Goal: Information Seeking & Learning: Learn about a topic

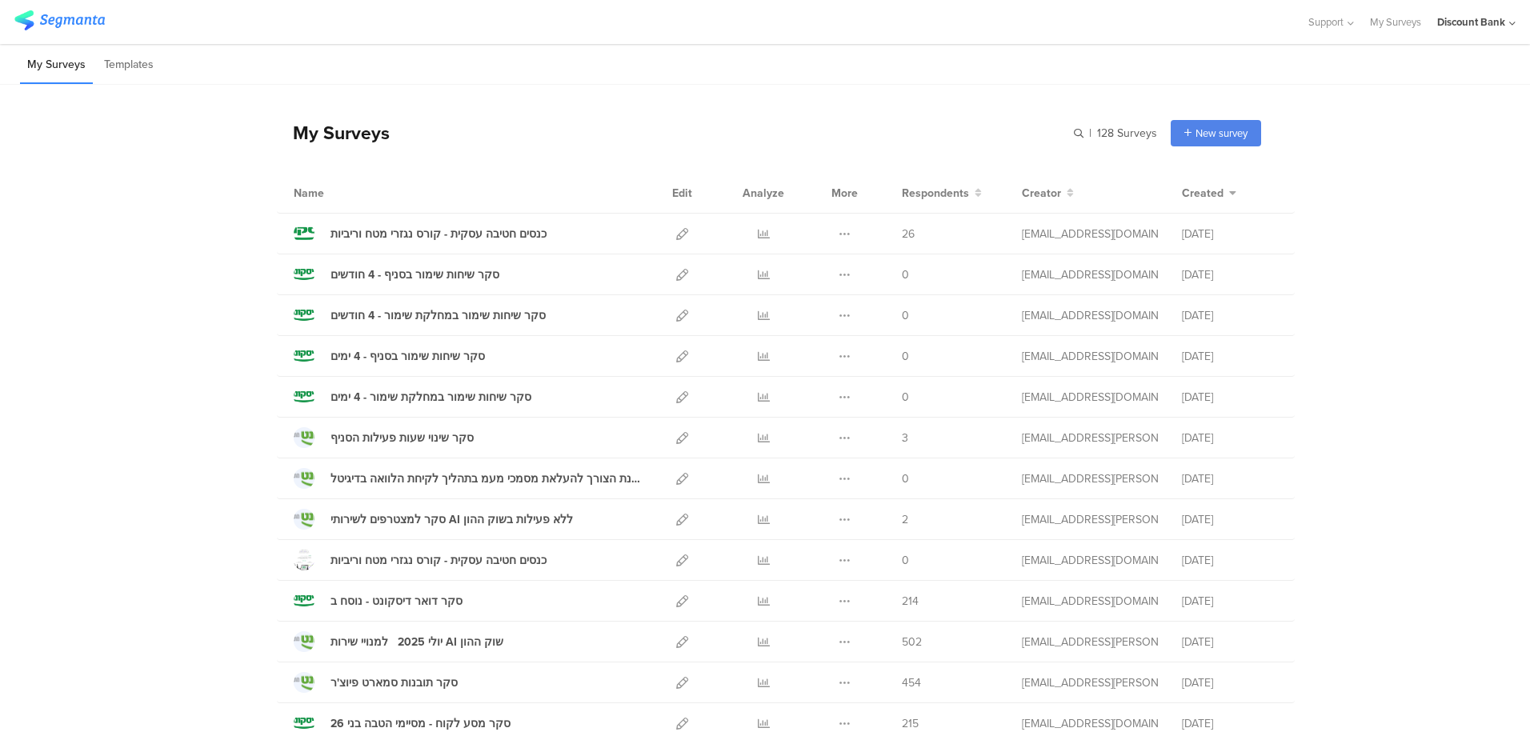
scroll to position [80, 0]
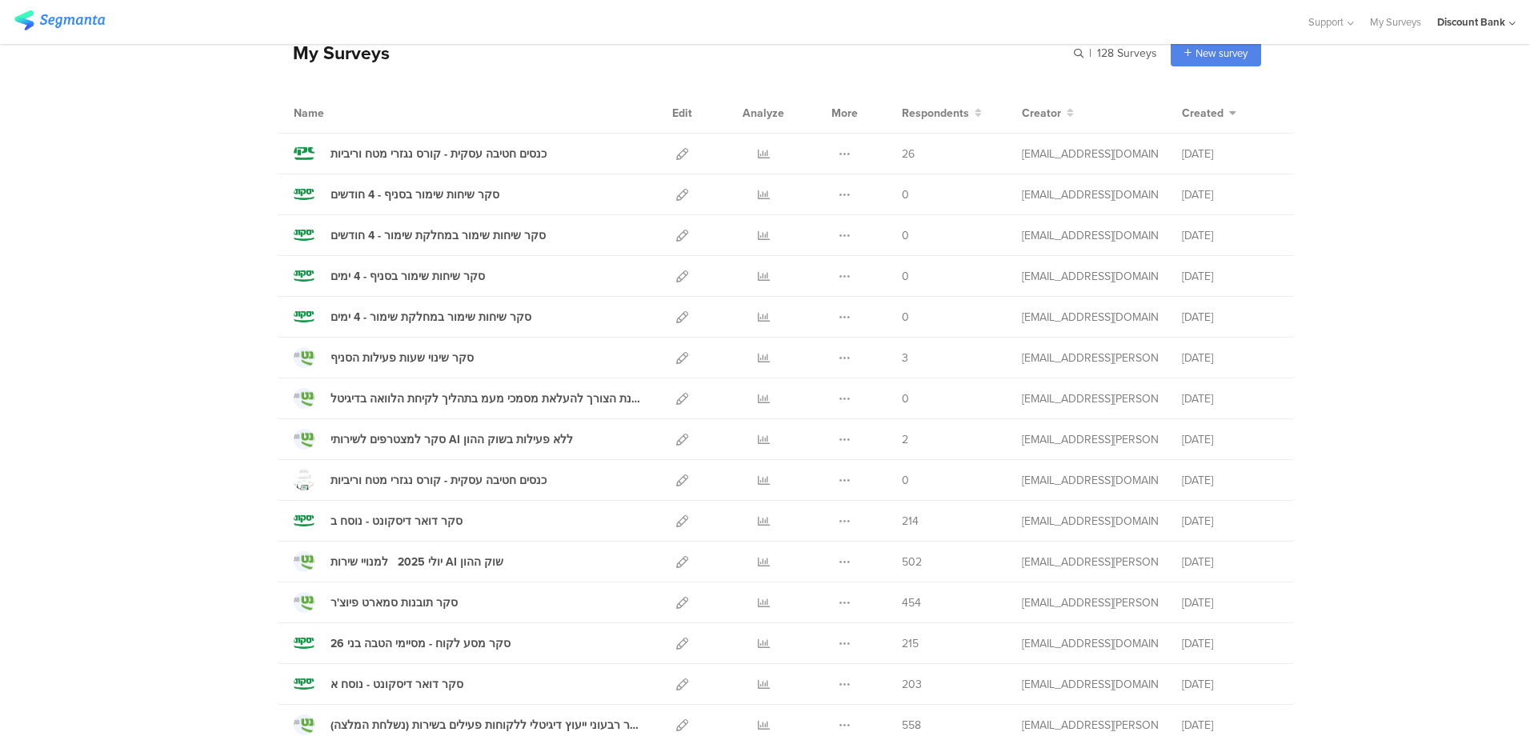
click at [758, 643] on icon at bounding box center [764, 644] width 12 height 12
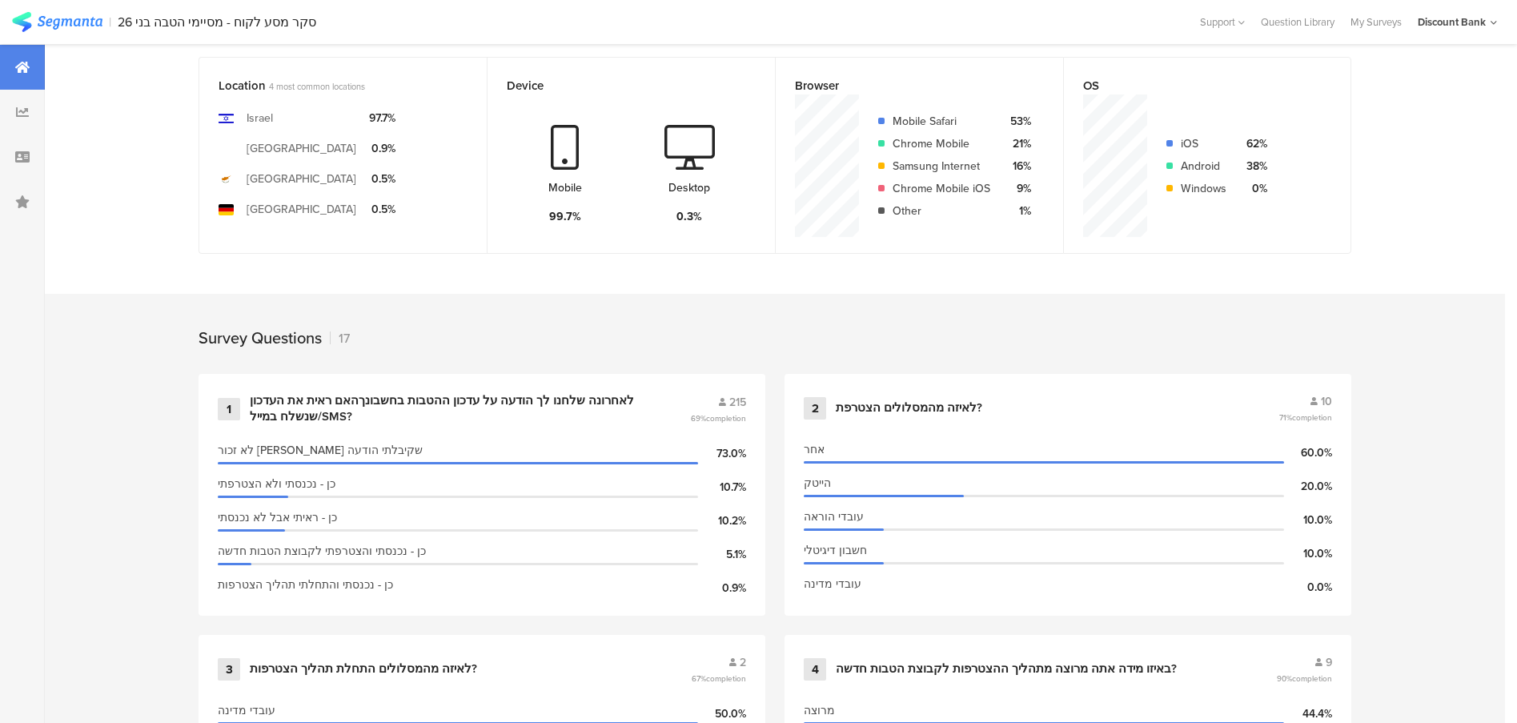
scroll to position [400, 0]
click at [493, 440] on div "לא זכור לי שקיבלתי הודעה" at bounding box center [458, 448] width 480 height 17
click at [527, 407] on div "לאחרונה שלחנו לך הודעה על עדכון ההטבות בחשבונךהאם ראית את העדכון שנשלח במייל/SM…" at bounding box center [451, 406] width 402 height 31
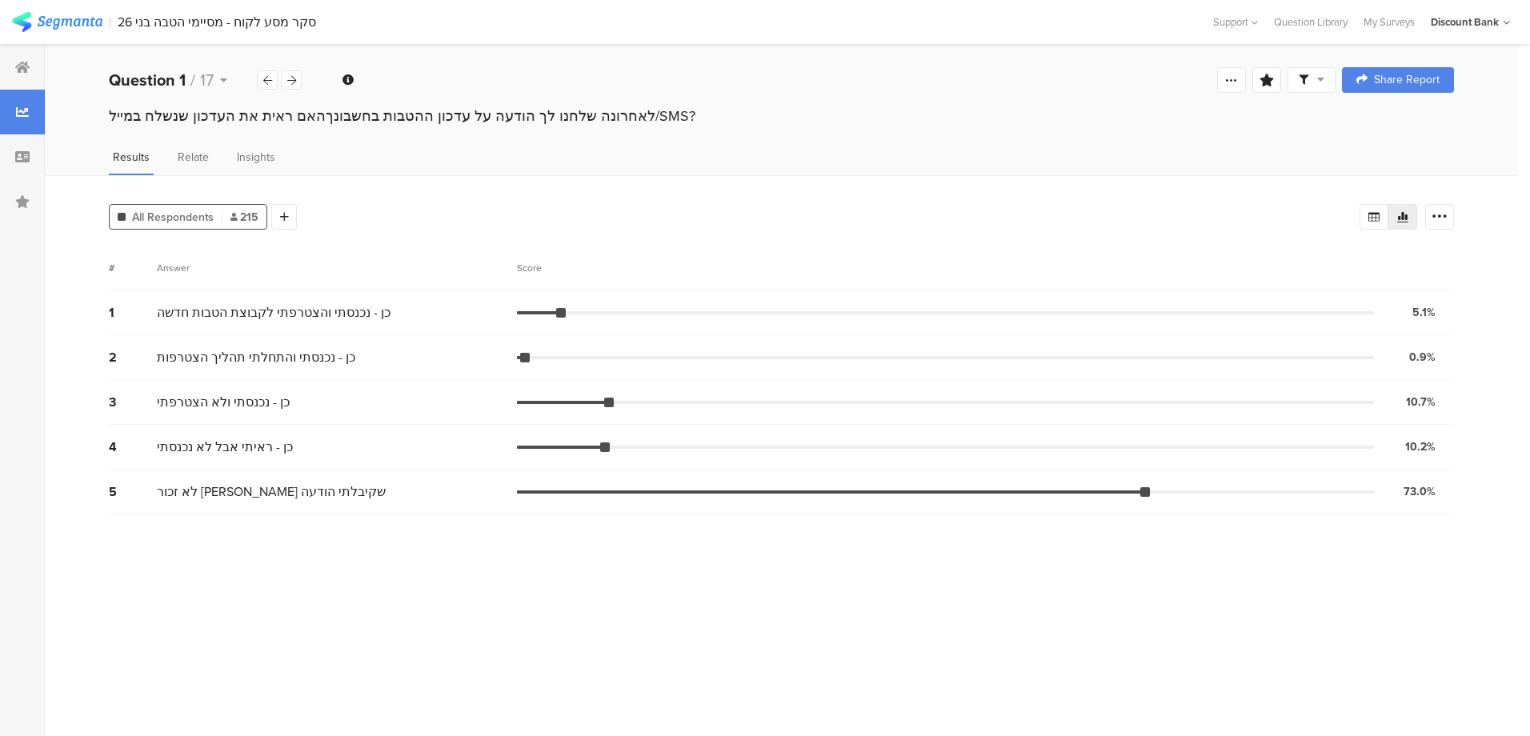
click at [287, 214] on icon at bounding box center [284, 216] width 9 height 11
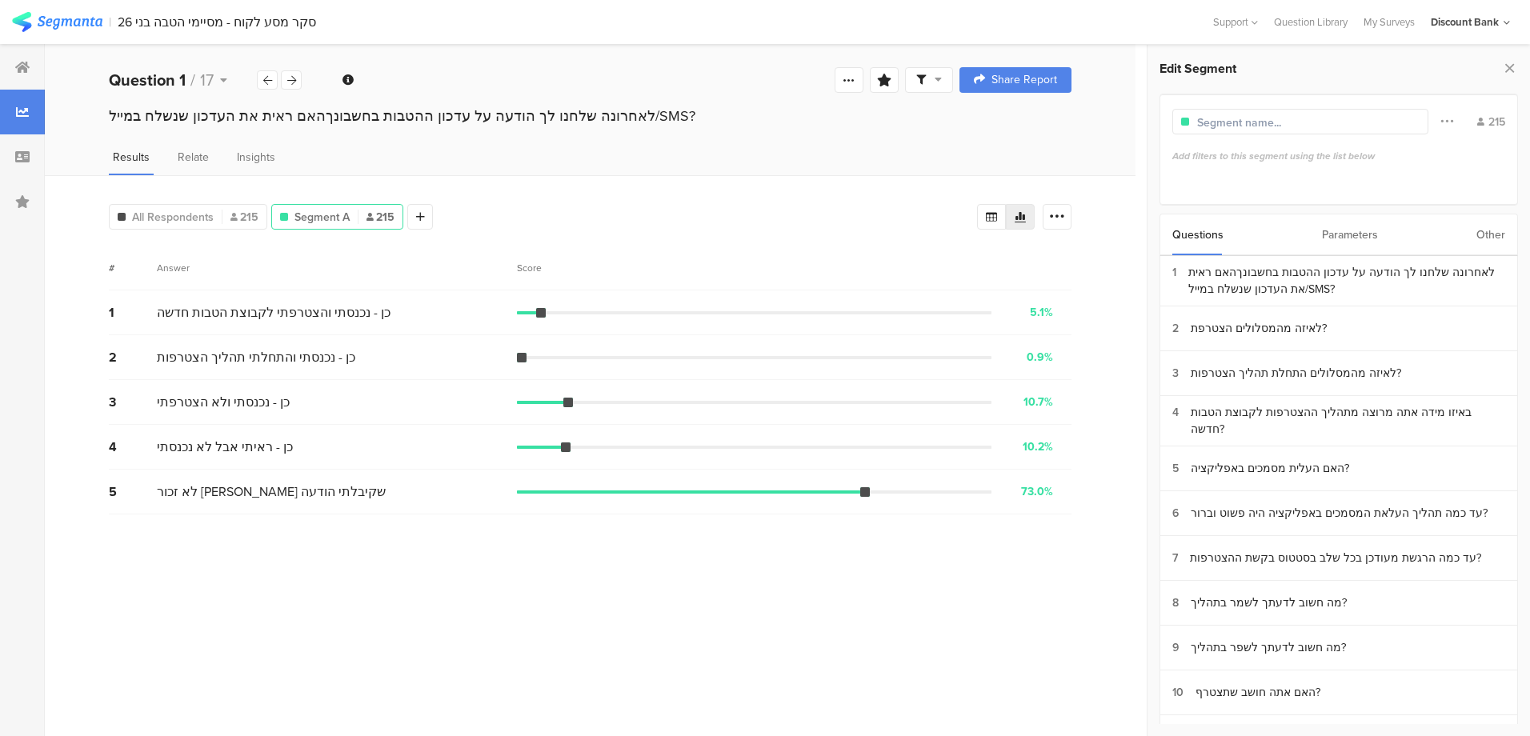
click at [1493, 233] on div "Other" at bounding box center [1491, 234] width 29 height 41
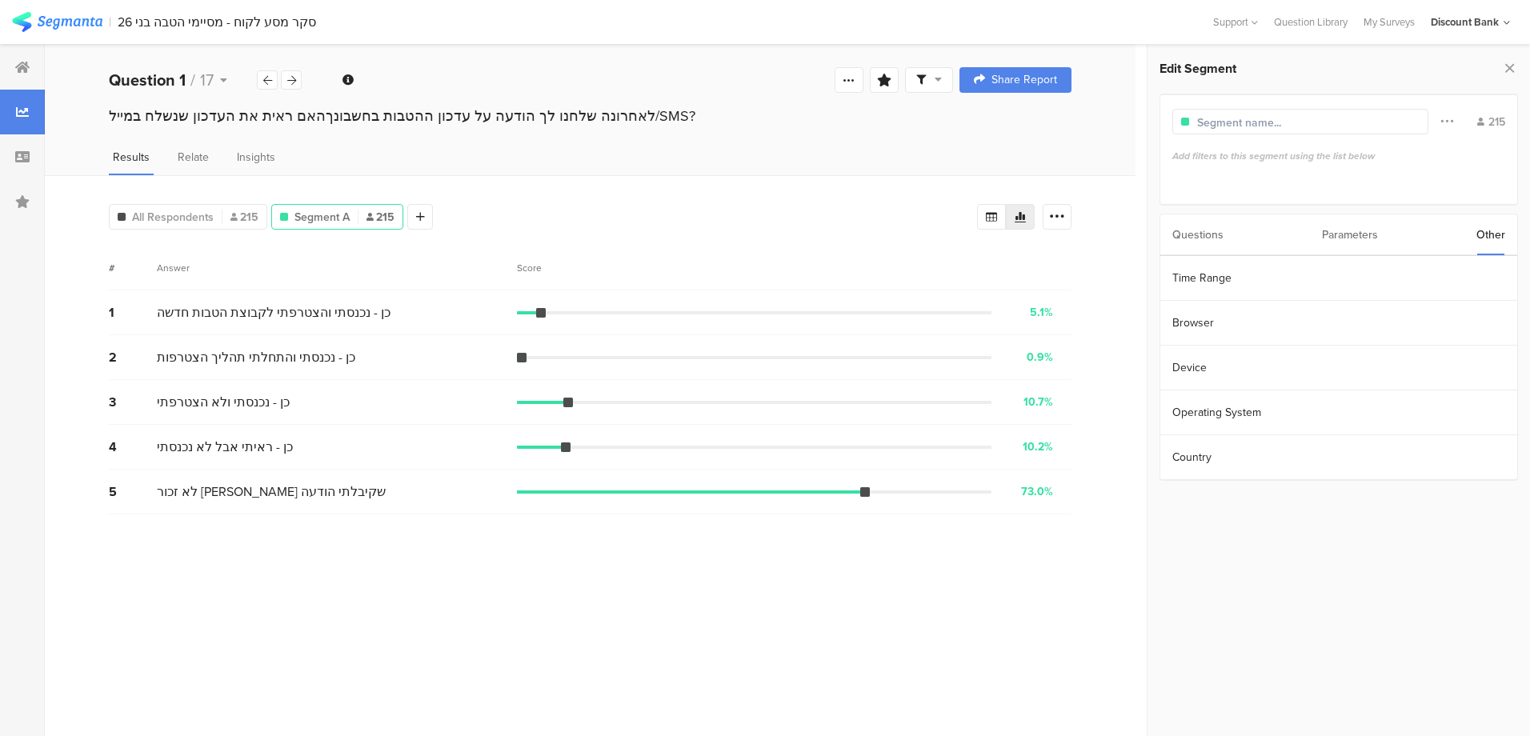
click at [1356, 291] on section "Time Range" at bounding box center [1338, 278] width 357 height 45
click at [1394, 272] on input "Jul 30 2025 00:00" at bounding box center [1428, 277] width 160 height 22
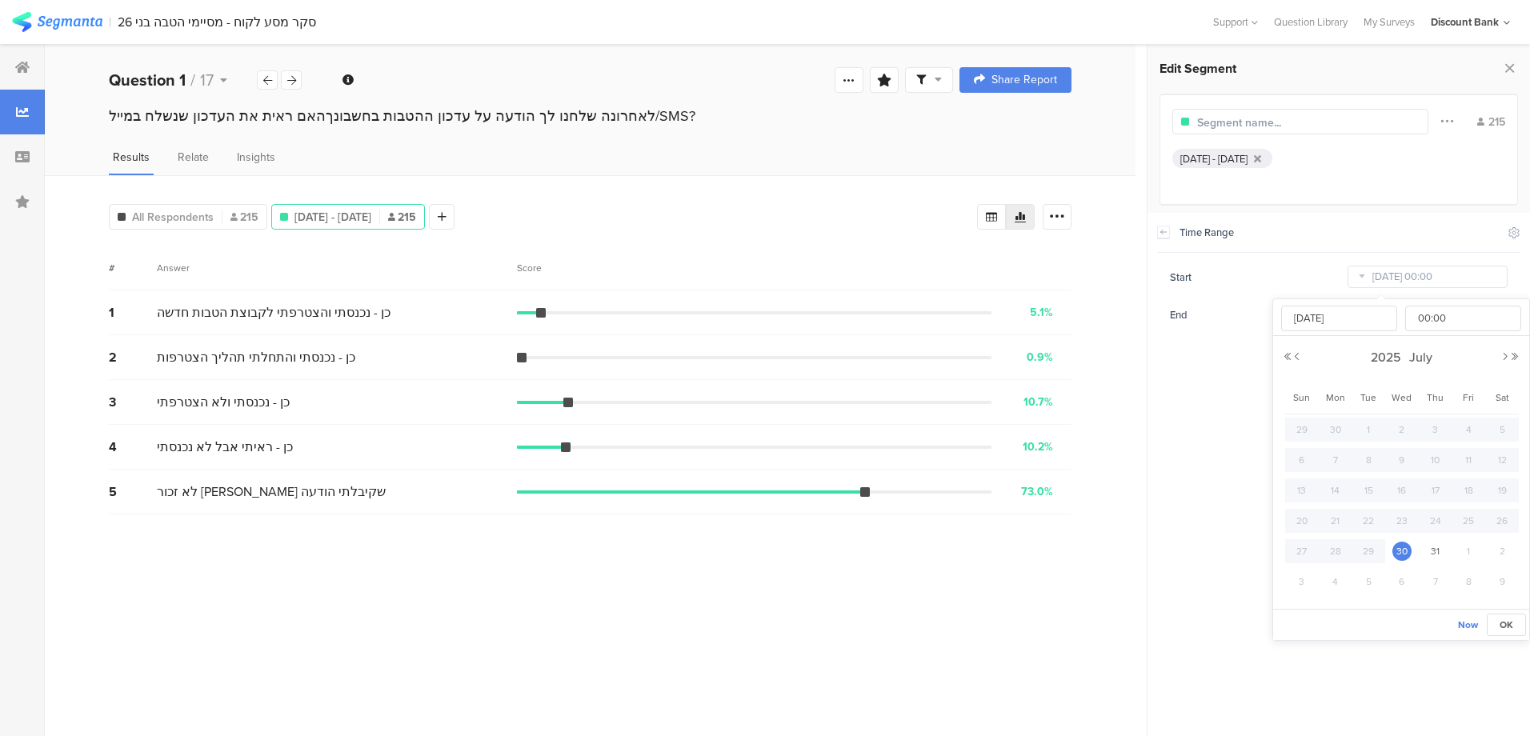
click at [1502, 360] on button "Next Month" at bounding box center [1506, 357] width 10 height 10
click at [1433, 516] on span "21" at bounding box center [1435, 520] width 19 height 19
type input "Aug 21 2025 00:00"
type input "Aug 21 2025"
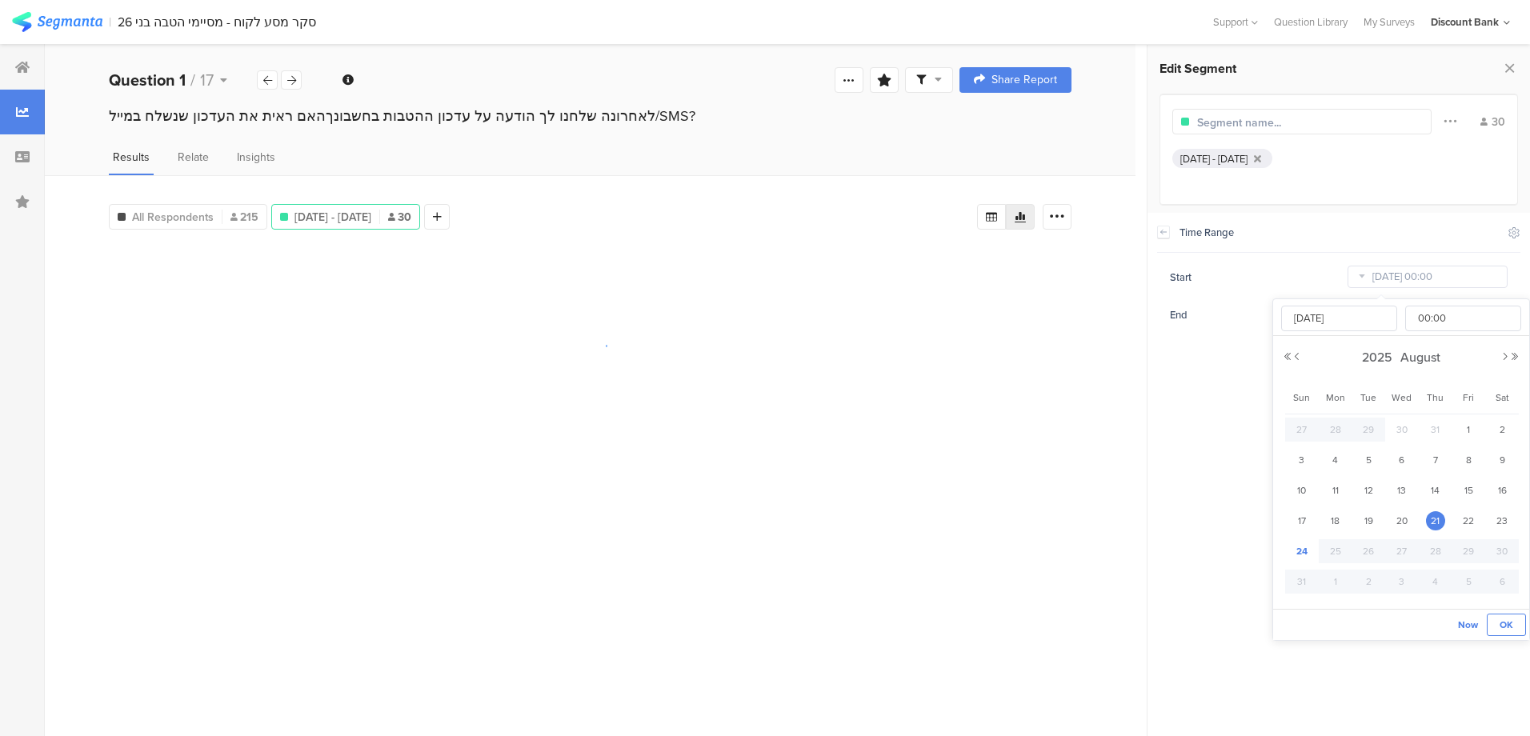
click at [1500, 628] on span "OK" at bounding box center [1507, 625] width 14 height 14
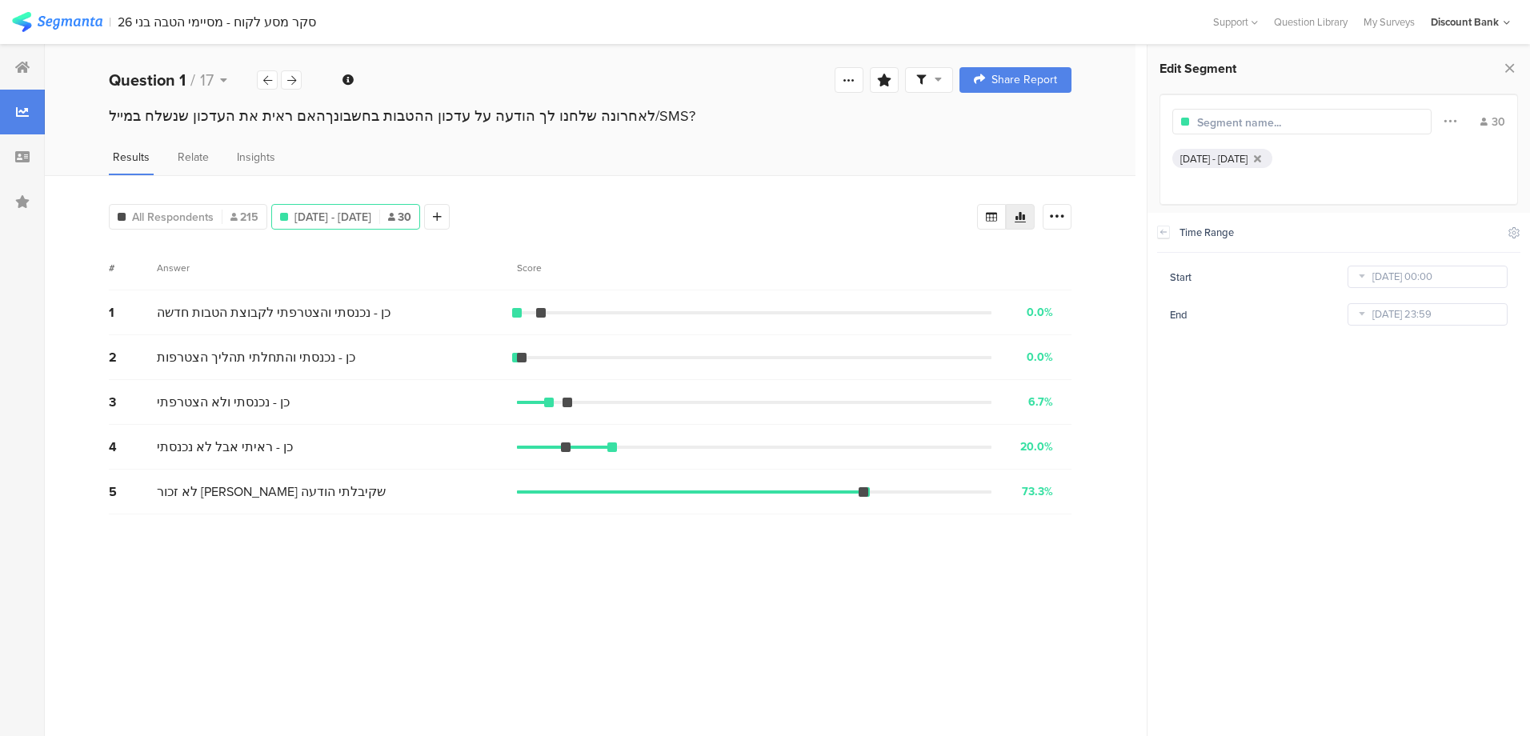
click at [290, 82] on icon at bounding box center [291, 80] width 9 height 10
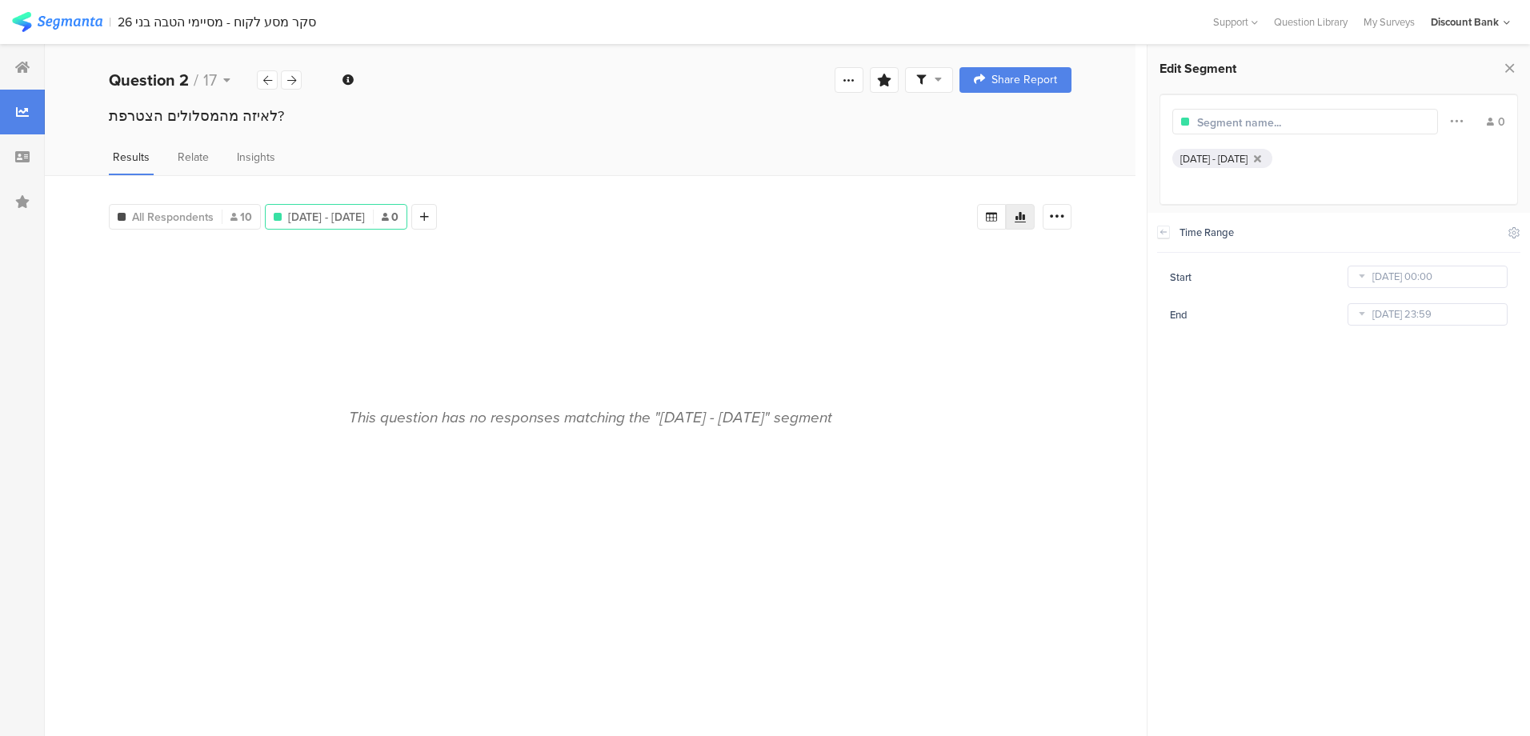
click at [292, 83] on icon at bounding box center [291, 80] width 9 height 10
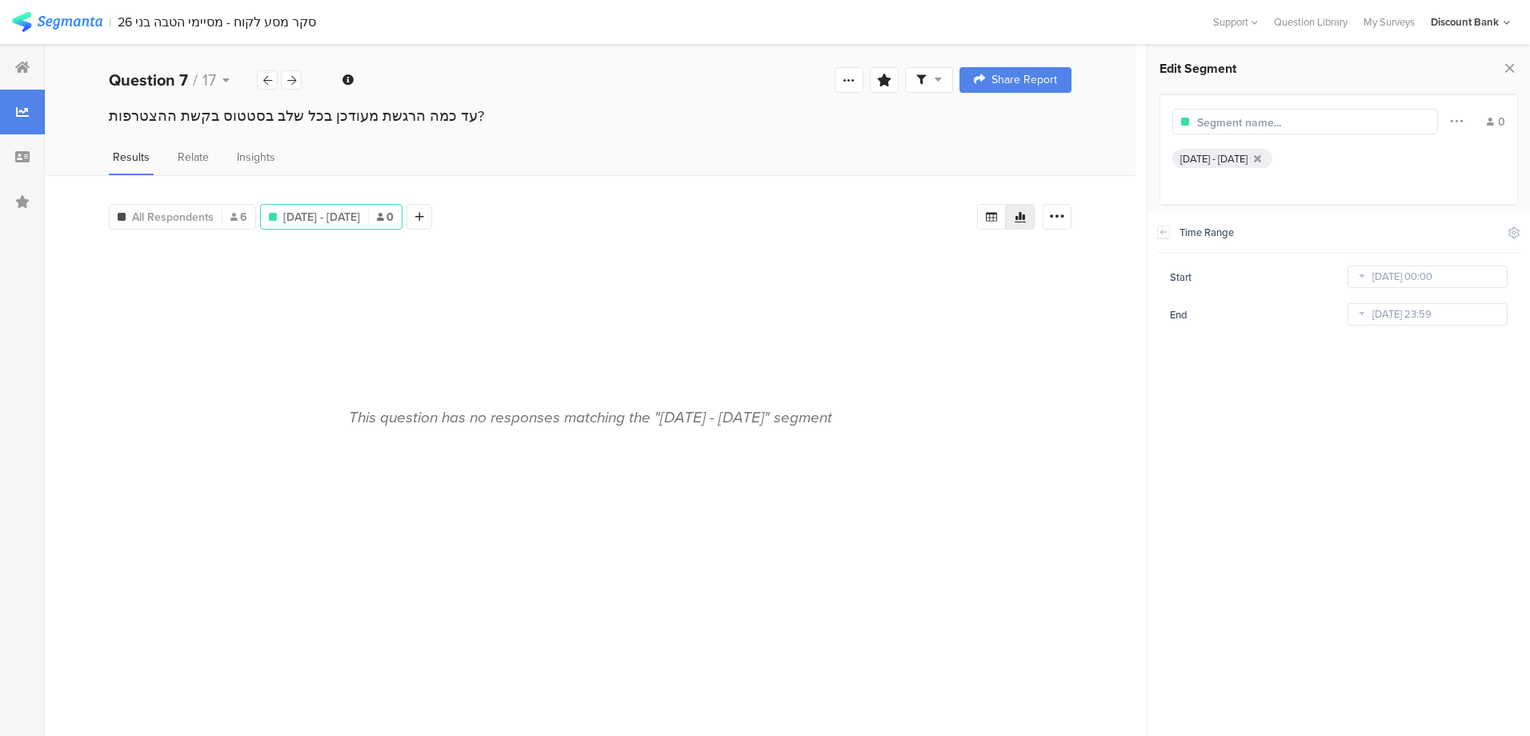
click at [292, 83] on icon at bounding box center [291, 80] width 9 height 10
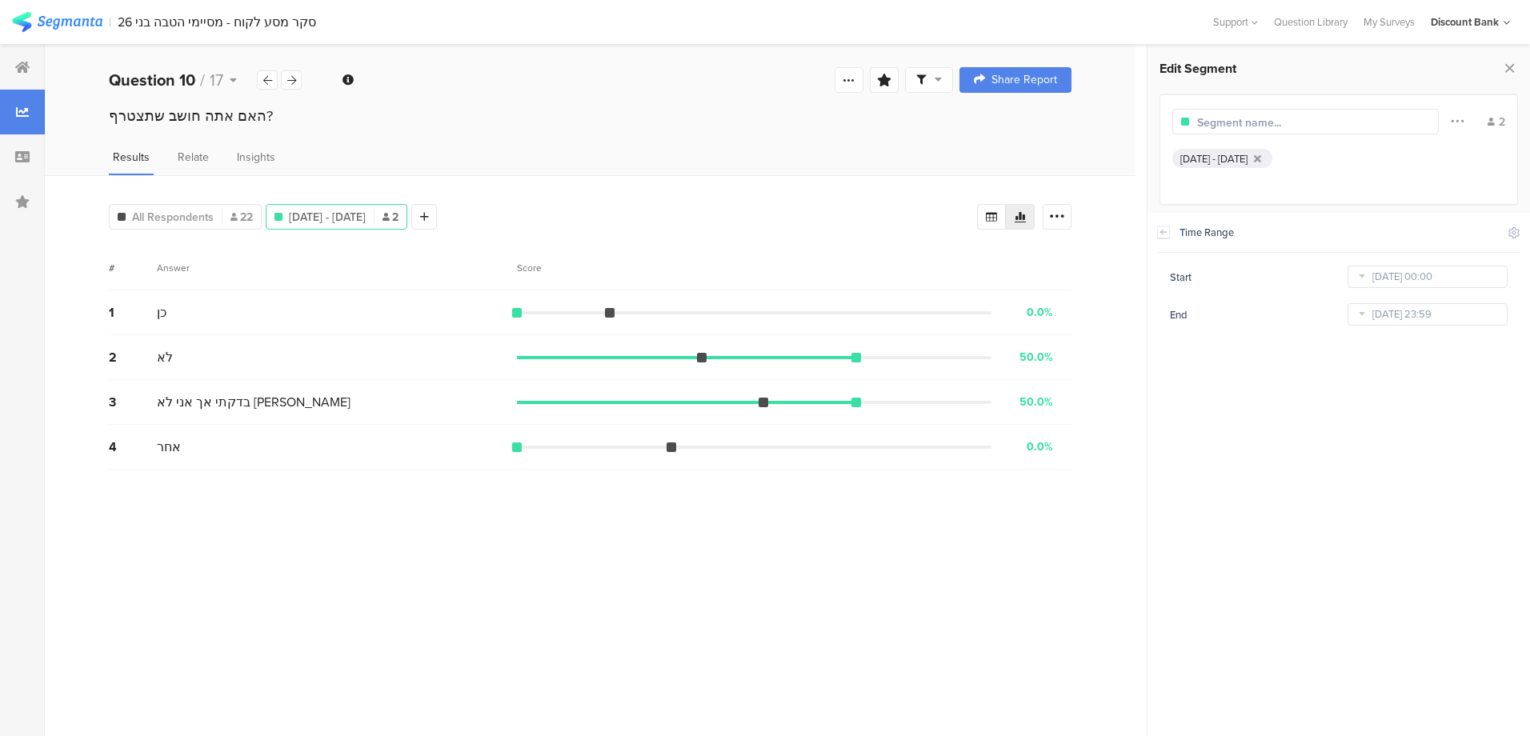
click at [512, 97] on div "Welcome page 1 לאחרונה שלחנו לך הודעה על עדכון ההטבות בחשבונךהאם ראית את העדכון…" at bounding box center [590, 79] width 1091 height 51
click at [293, 83] on icon at bounding box center [291, 80] width 9 height 10
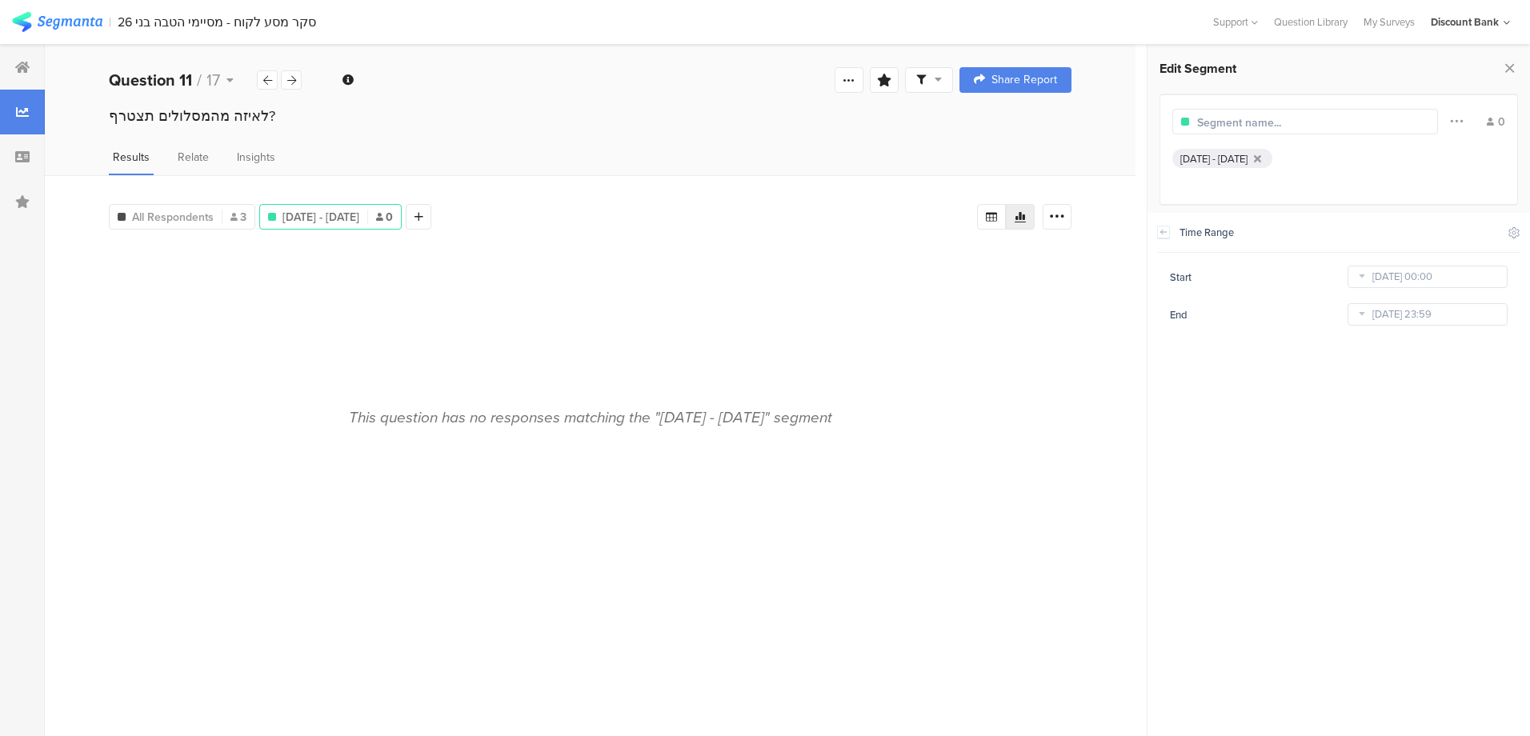
click at [293, 83] on icon at bounding box center [291, 80] width 9 height 10
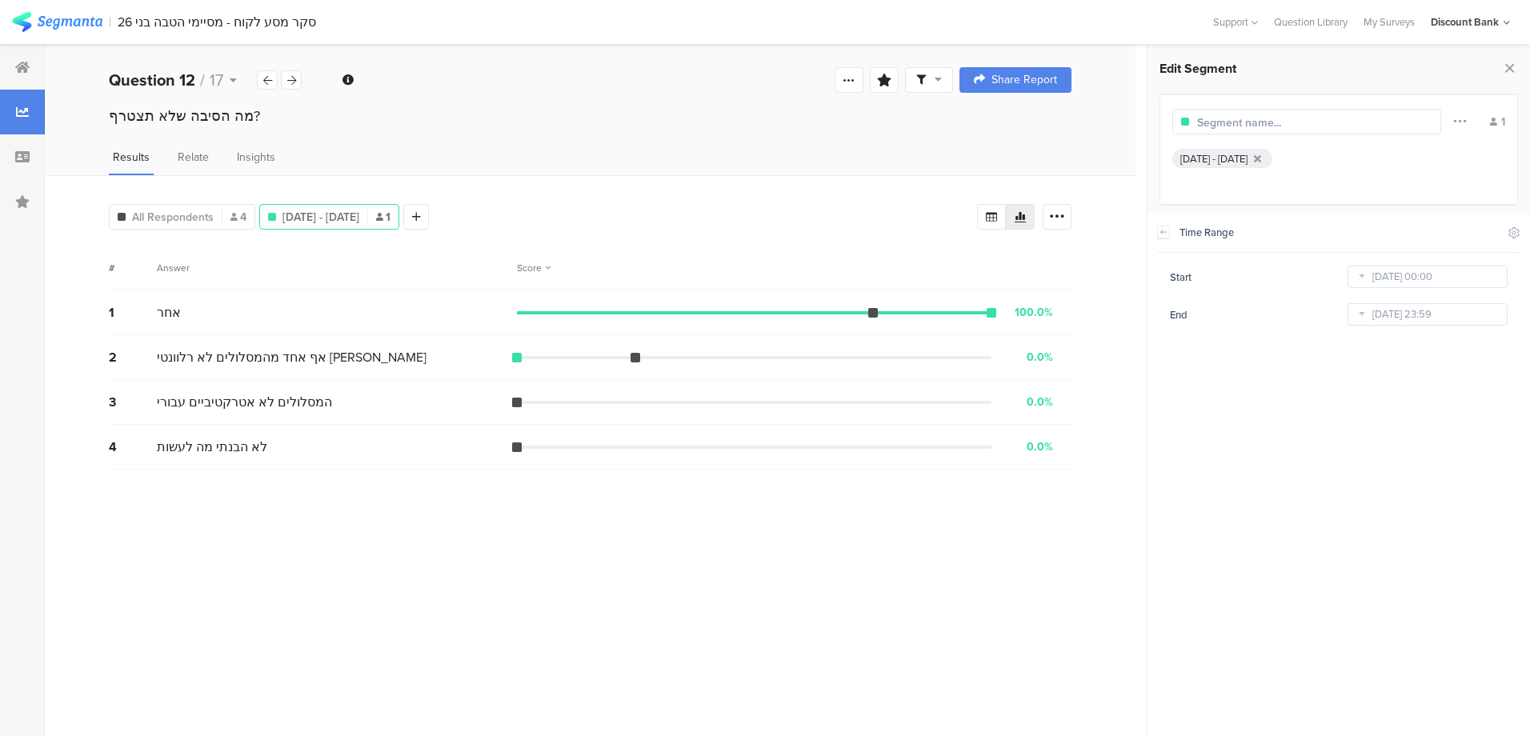
click at [293, 83] on icon at bounding box center [291, 80] width 9 height 10
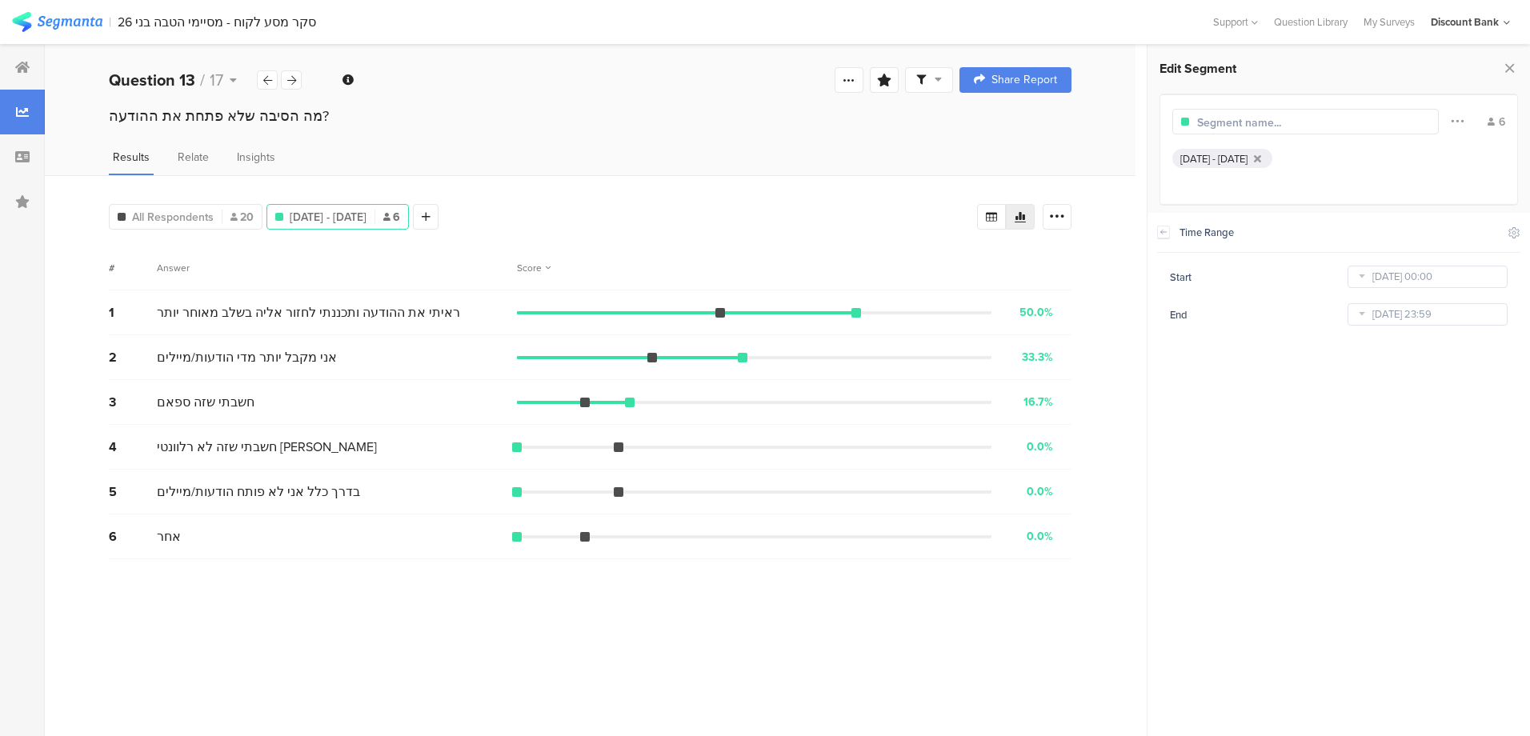
click at [293, 83] on icon at bounding box center [291, 80] width 9 height 10
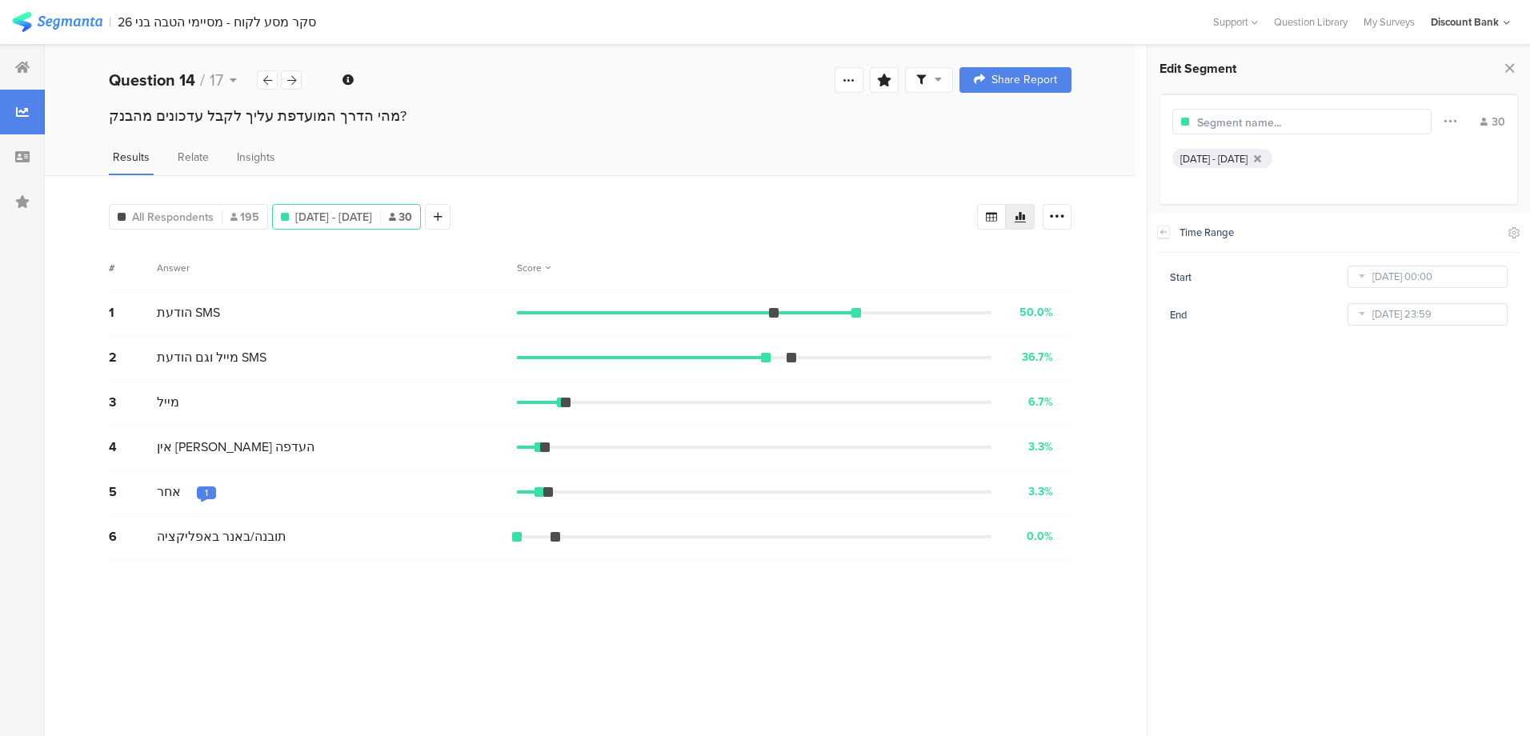
click at [199, 501] on div "1" at bounding box center [206, 495] width 19 height 16
click at [299, 86] on div at bounding box center [291, 79] width 21 height 19
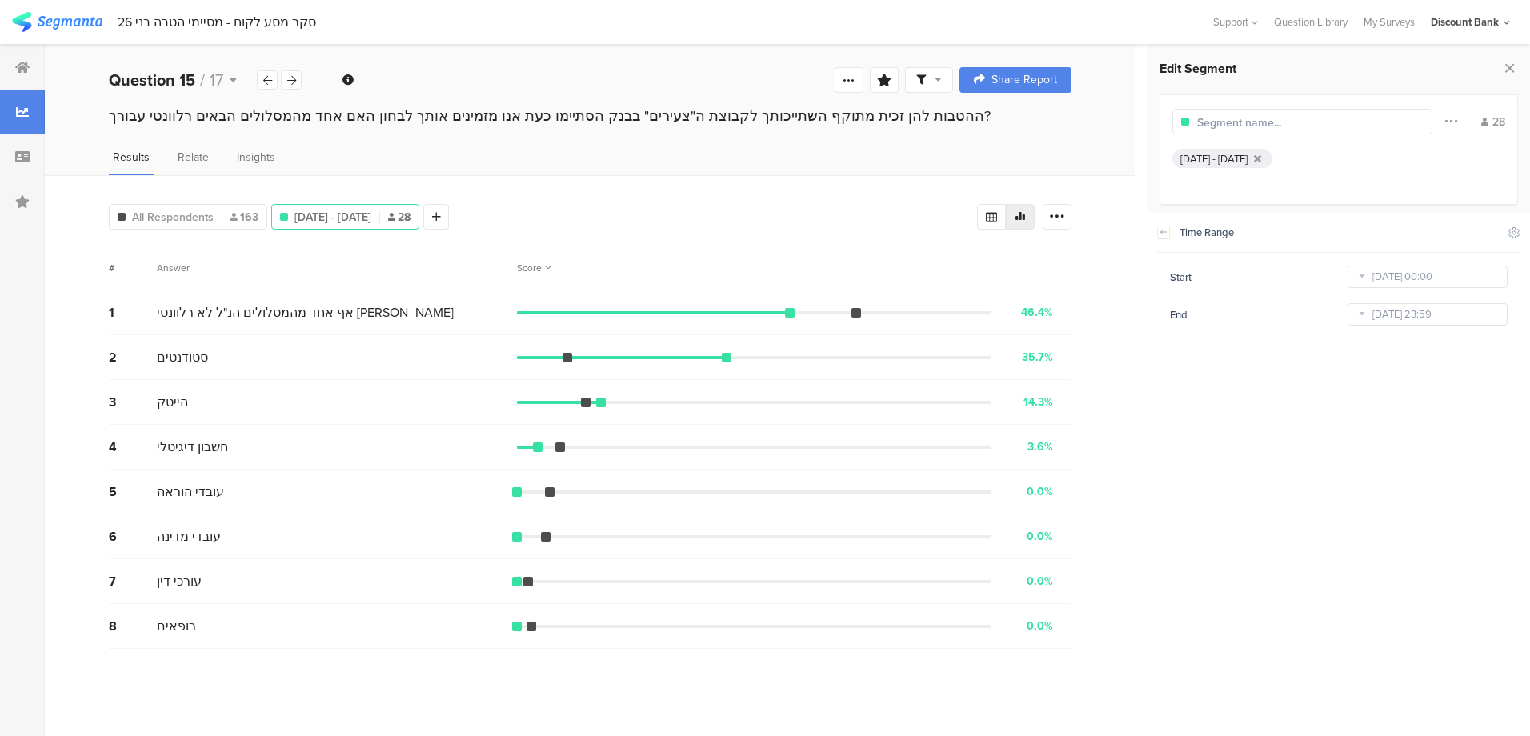
click at [299, 86] on div at bounding box center [291, 79] width 21 height 19
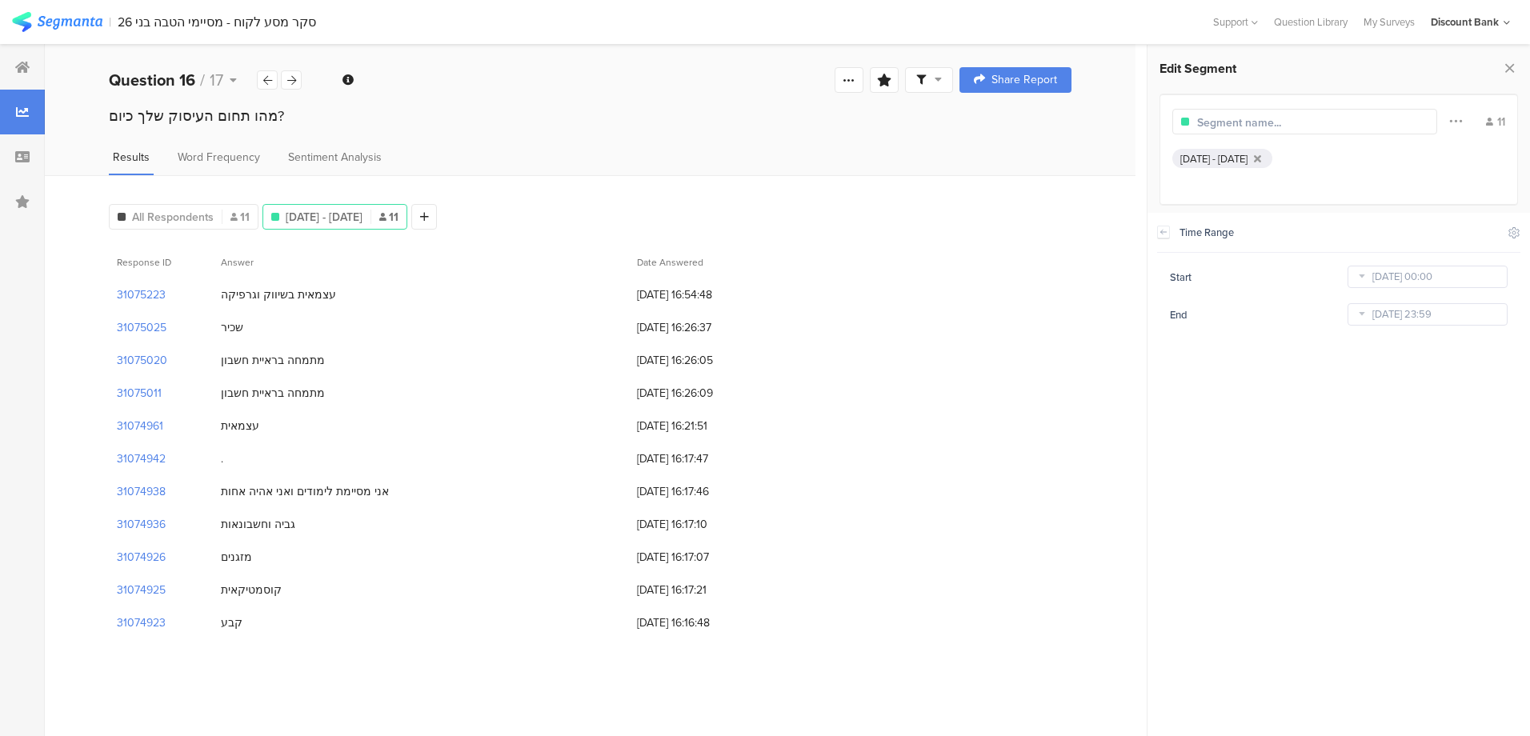
click at [287, 80] on icon at bounding box center [291, 80] width 9 height 10
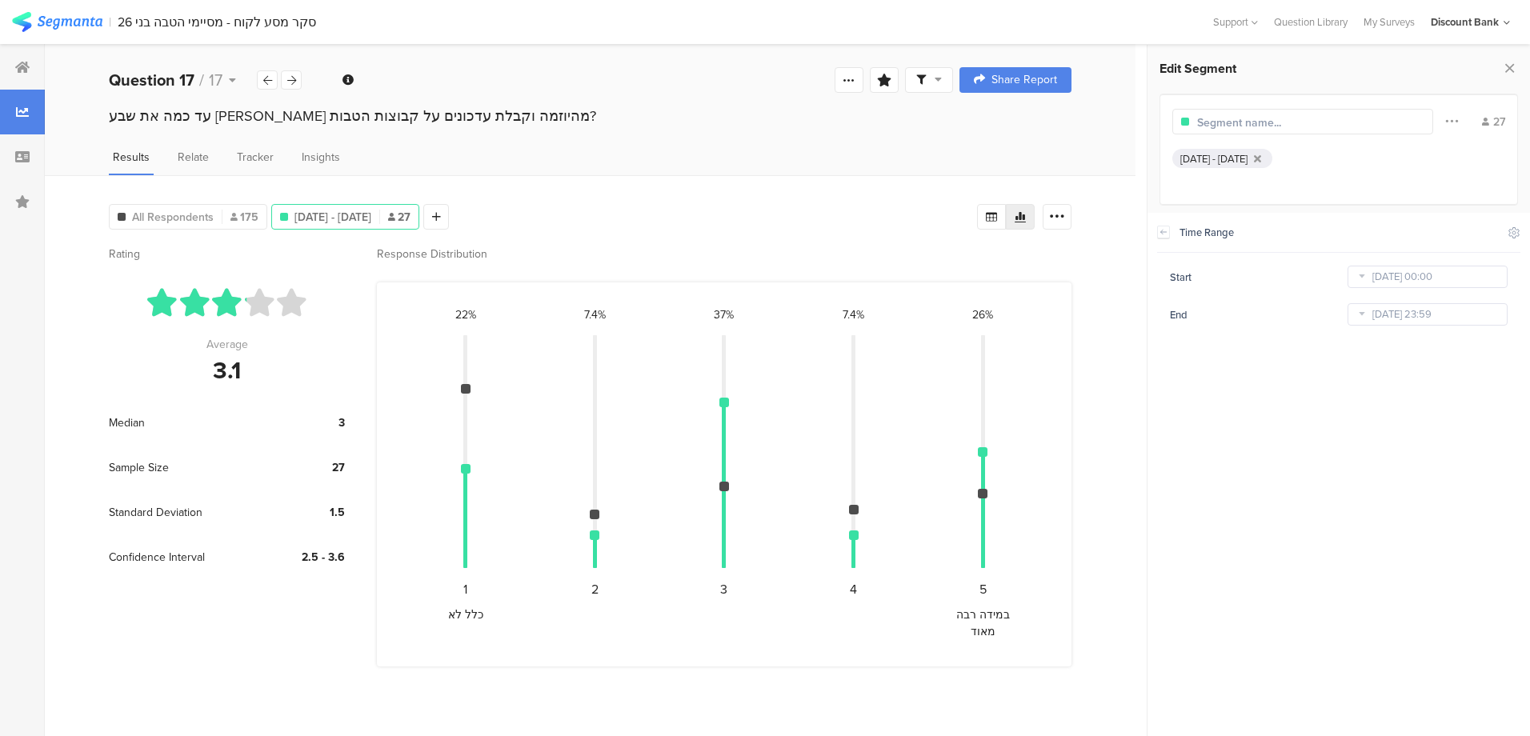
click at [271, 81] on icon at bounding box center [267, 80] width 9 height 10
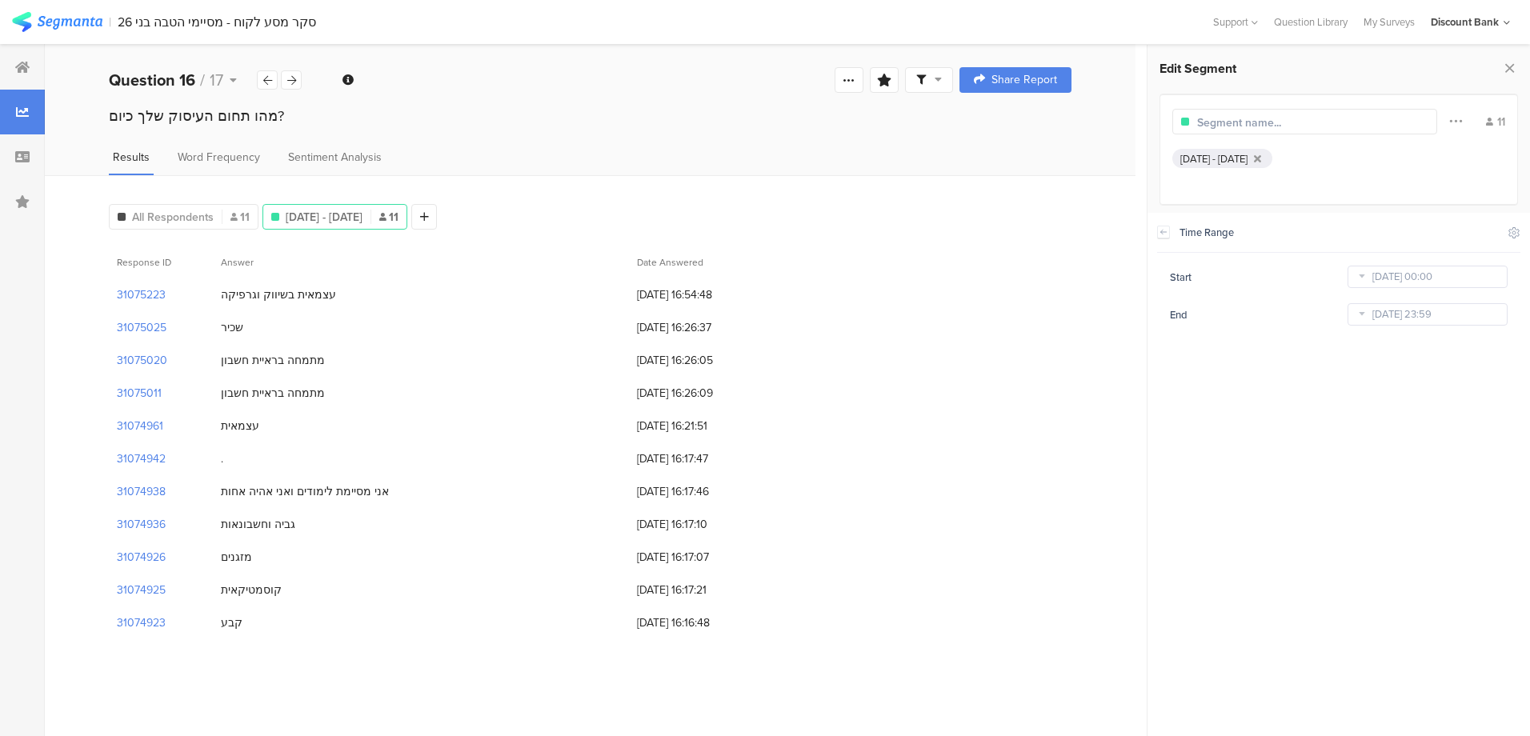
click at [292, 82] on icon at bounding box center [291, 80] width 9 height 10
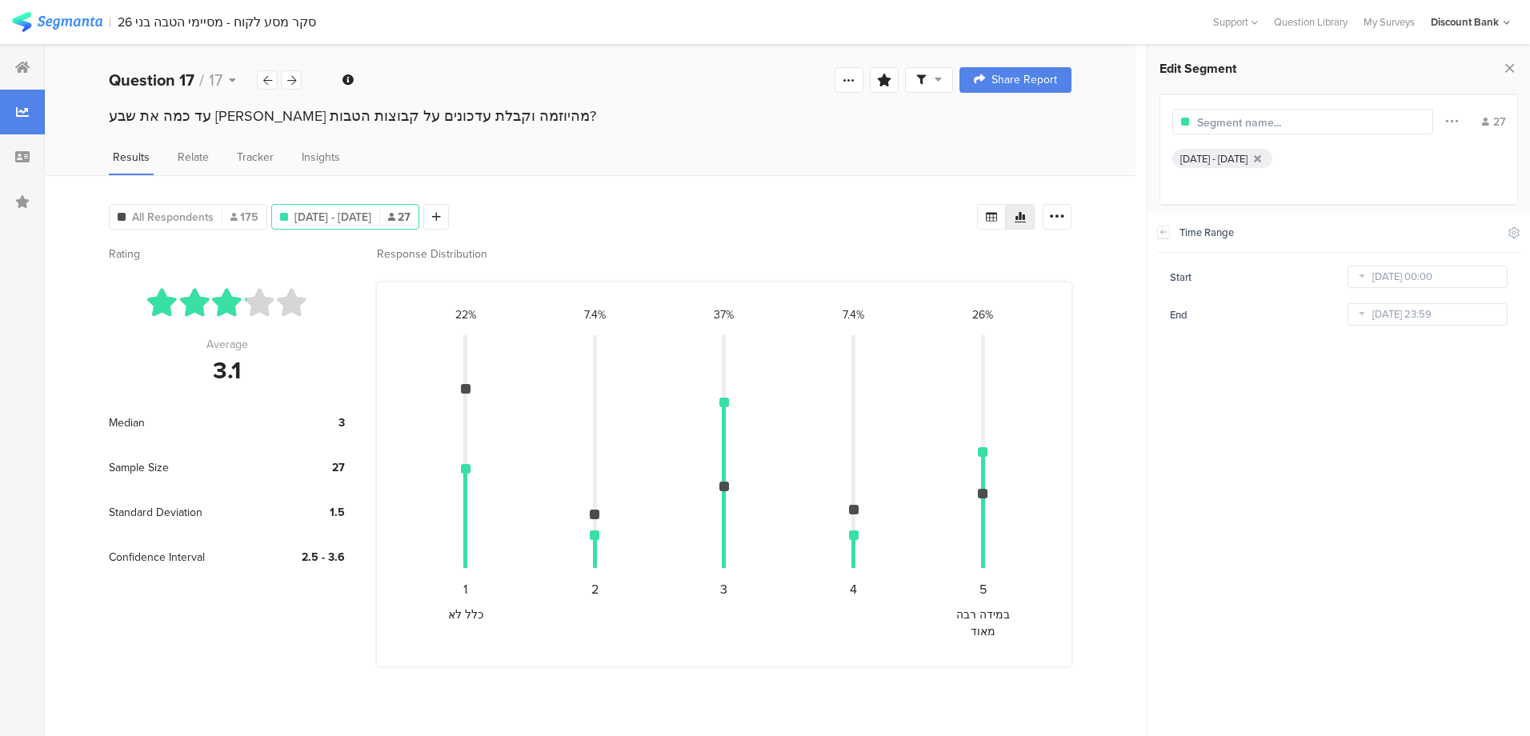
click at [292, 82] on icon at bounding box center [291, 80] width 9 height 10
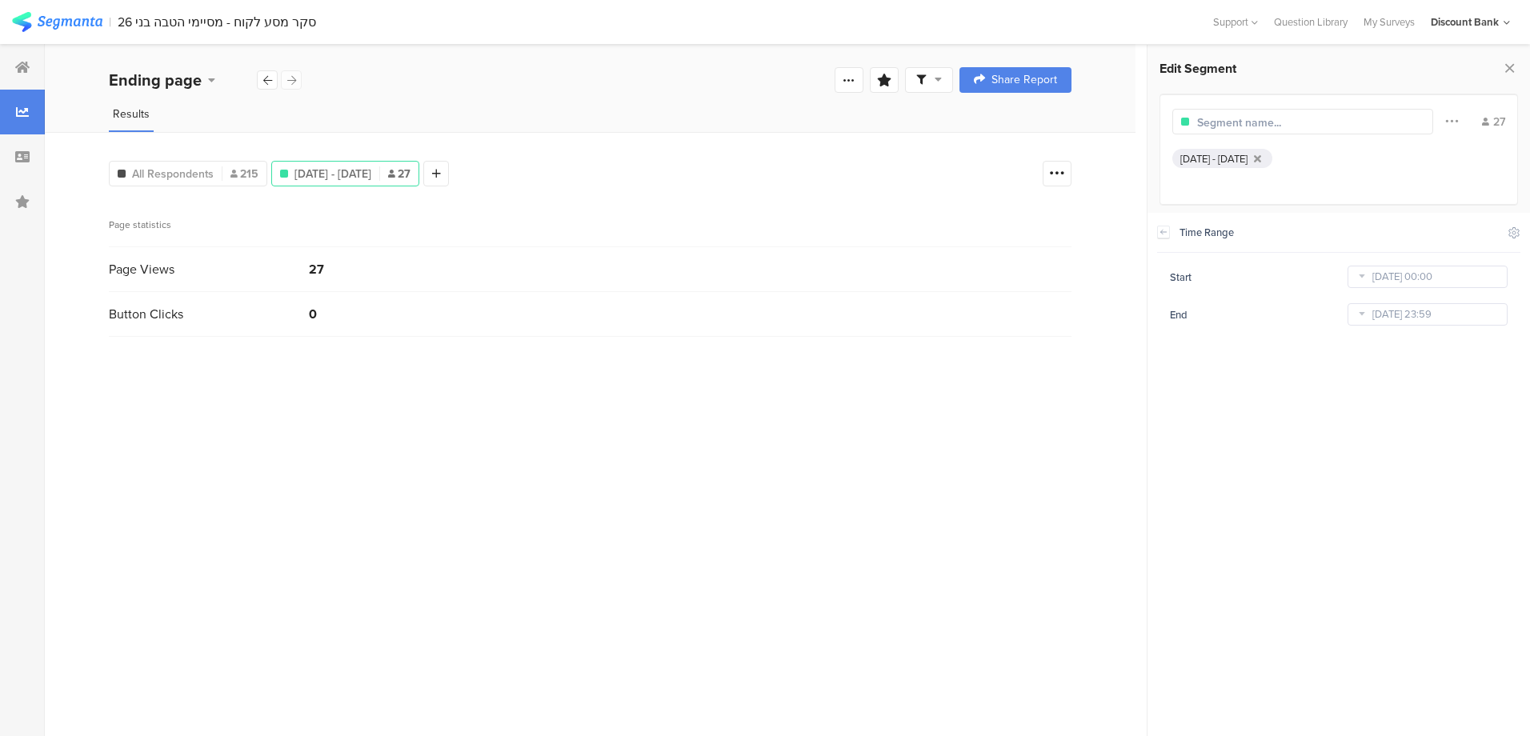
click at [292, 82] on div "Ending page" at bounding box center [206, 80] width 194 height 24
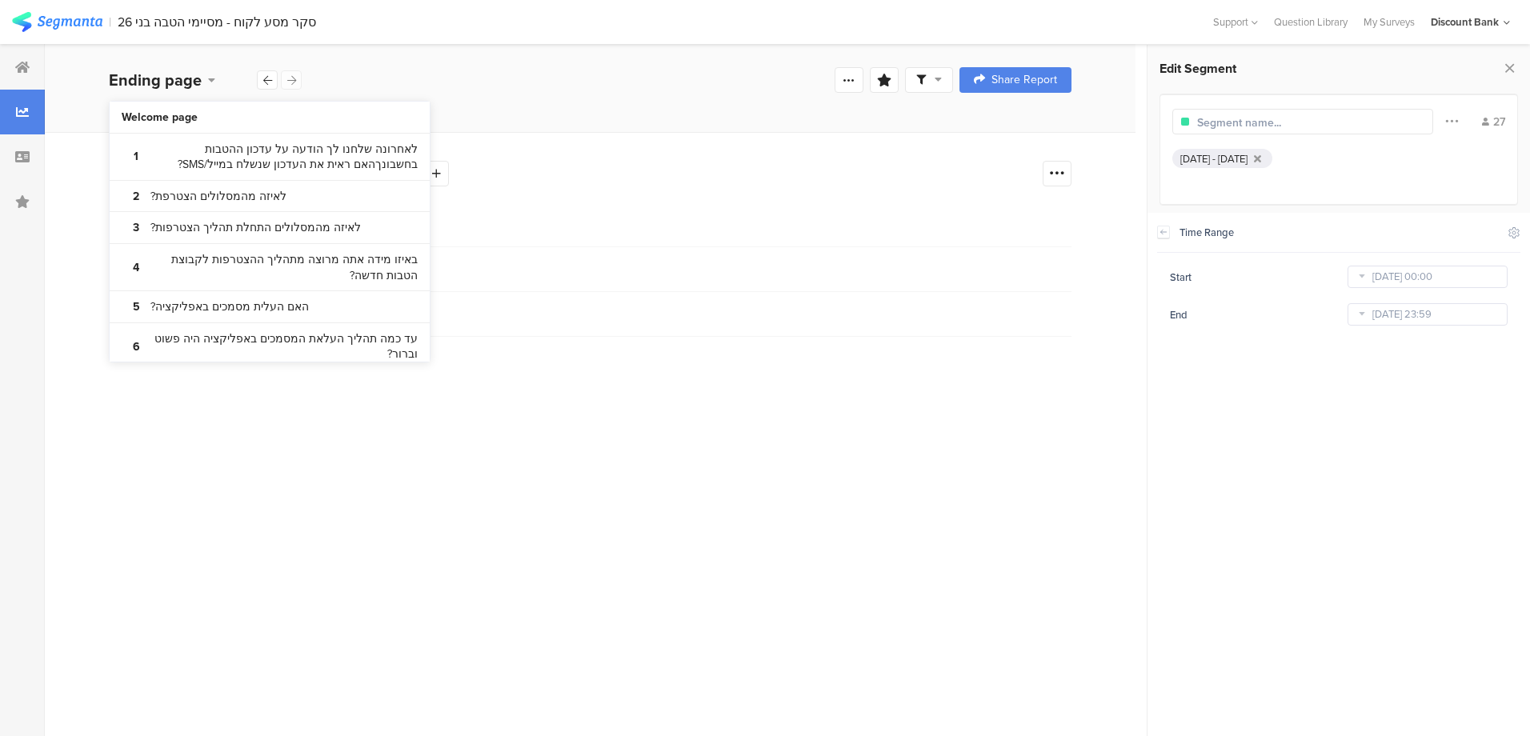
click at [338, 79] on div "Ending page Confidence Level 95 % Preview survey Edit survey Export Results Pur…" at bounding box center [590, 79] width 1091 height 51
